Goal: Transaction & Acquisition: Book appointment/travel/reservation

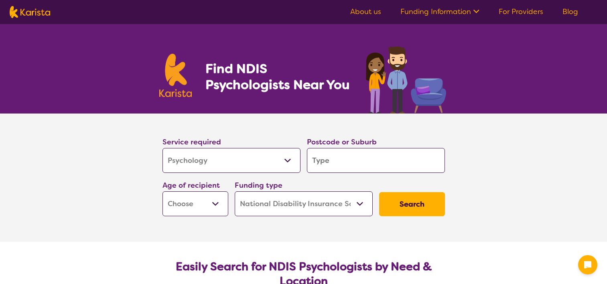
select select "Psychology"
select select "NDIS"
select select "Psychology"
select select "NDIS"
click at [326, 149] on input "search" at bounding box center [376, 160] width 138 height 25
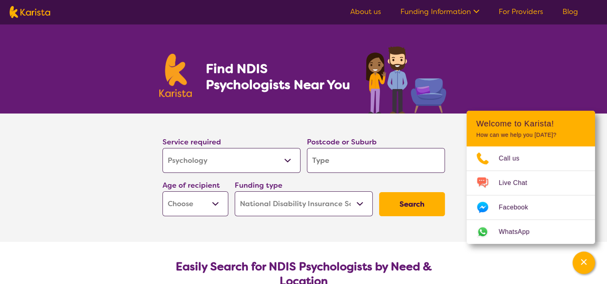
type input "3"
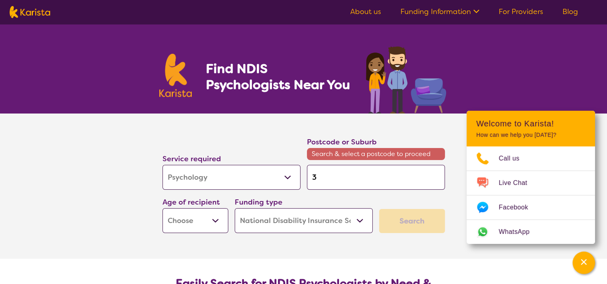
type input "31"
type input "318"
type input "3180"
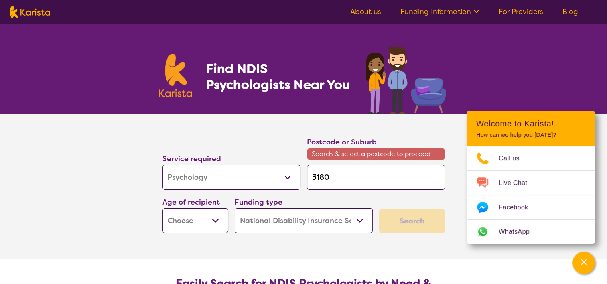
type input "3180"
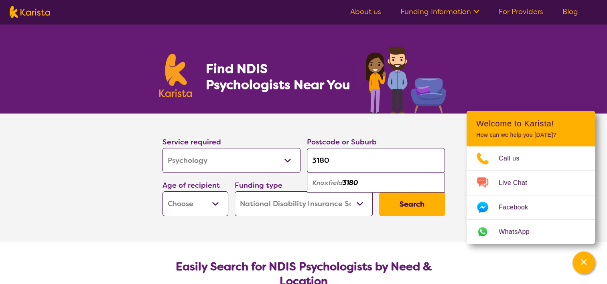
type input "3180"
click at [363, 189] on div "Knoxfield 3180" at bounding box center [376, 182] width 130 height 15
click at [216, 207] on select "Early Childhood - 0 to 9 Child - 10 to 11 Adolescent - 12 to 17 Adult - 18 to 6…" at bounding box center [196, 204] width 66 height 25
select select "AD"
click at [163, 192] on select "Early Childhood - 0 to 9 Child - 10 to 11 Adolescent - 12 to 17 Adult - 18 to 6…" at bounding box center [196, 204] width 66 height 25
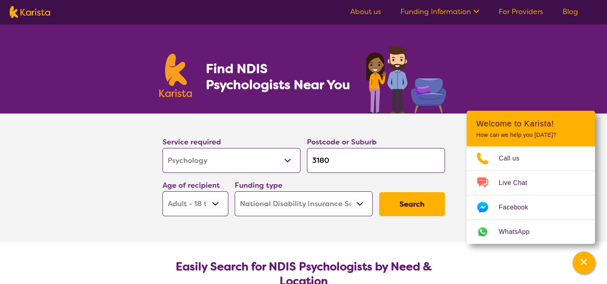
select select "AD"
click at [413, 202] on button "Search" at bounding box center [412, 204] width 66 height 24
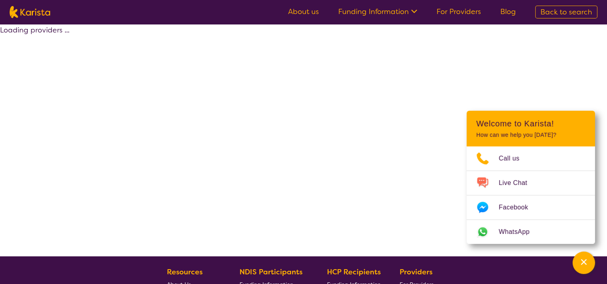
select select "by_score"
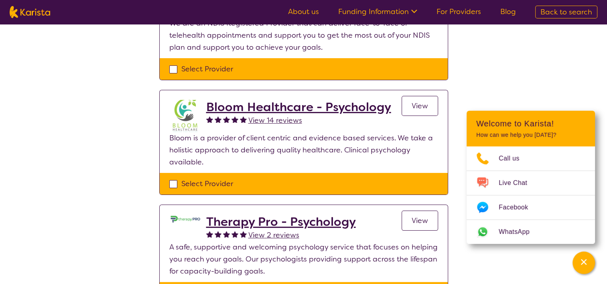
scroll to position [236, 0]
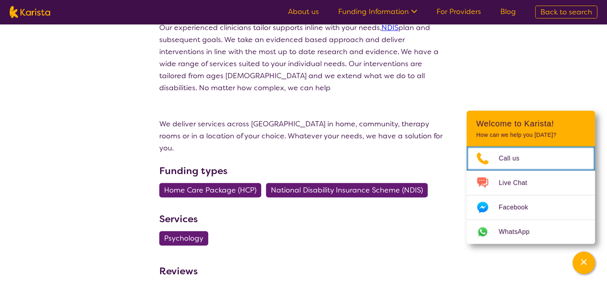
scroll to position [204, 0]
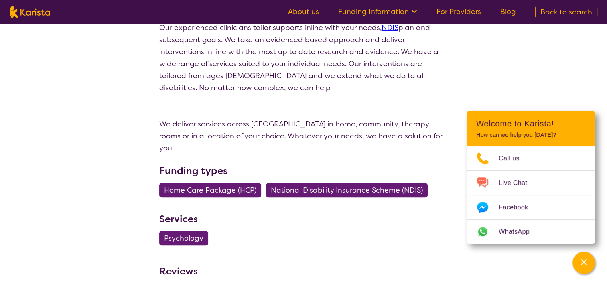
click at [357, 183] on span "National Disability Insurance Scheme (NDIS)" at bounding box center [347, 190] width 152 height 14
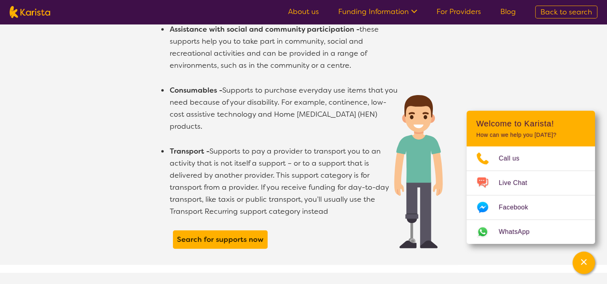
scroll to position [652, 0]
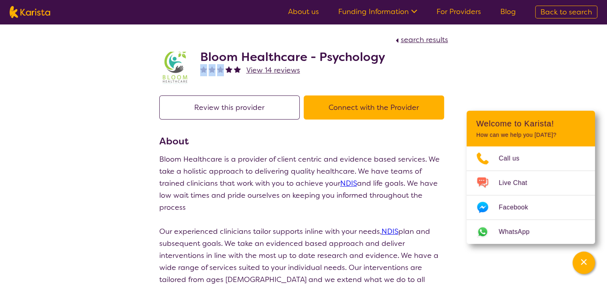
drag, startPoint x: 388, startPoint y: 58, endPoint x: 217, endPoint y: 81, distance: 173.0
click at [217, 81] on div "Bloom Healthcare - Psychology View 14 reviews" at bounding box center [303, 66] width 289 height 40
click at [287, 111] on button "Review this provider" at bounding box center [229, 108] width 141 height 24
click at [326, 108] on button "Connect with the Provider" at bounding box center [374, 108] width 141 height 24
